Goal: Transaction & Acquisition: Download file/media

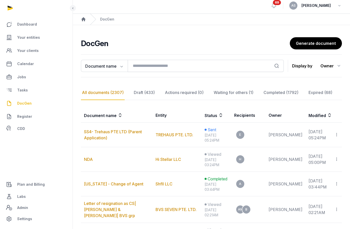
scroll to position [4, 0]
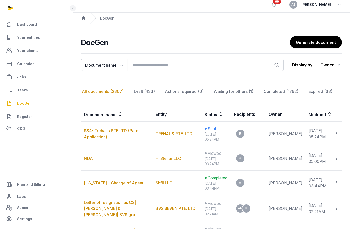
click at [20, 102] on span "DocGen" at bounding box center [24, 103] width 14 height 6
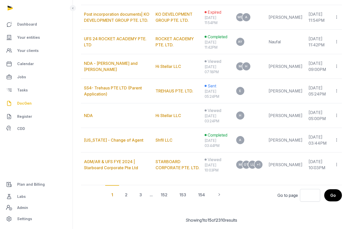
scroll to position [324, 0]
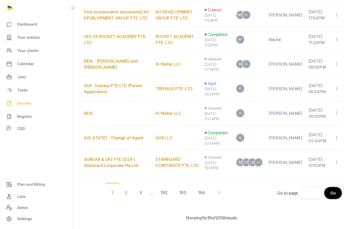
click at [133, 201] on div "2" at bounding box center [140, 192] width 15 height 19
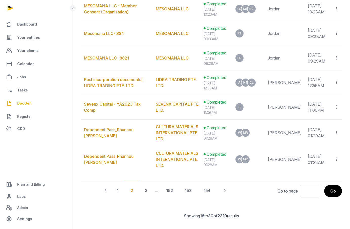
scroll to position [325, 0]
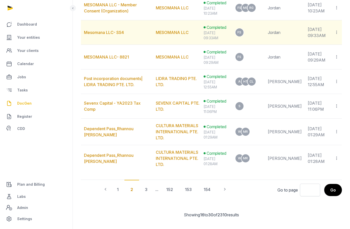
click at [336, 35] on icon at bounding box center [336, 32] width 5 height 5
click at [321, 49] on span "View in Entity Documents" at bounding box center [302, 45] width 47 height 5
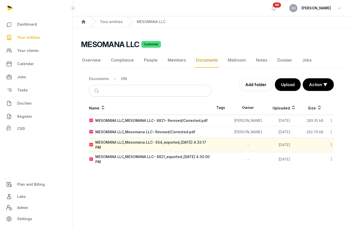
click at [332, 143] on icon at bounding box center [331, 144] width 5 height 5
click at [321, 162] on div "Download" at bounding box center [313, 166] width 40 height 9
click at [332, 156] on icon at bounding box center [331, 158] width 5 height 5
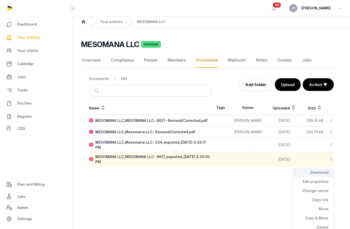
click at [323, 177] on div "Download" at bounding box center [313, 181] width 40 height 9
